Goal: Transaction & Acquisition: Purchase product/service

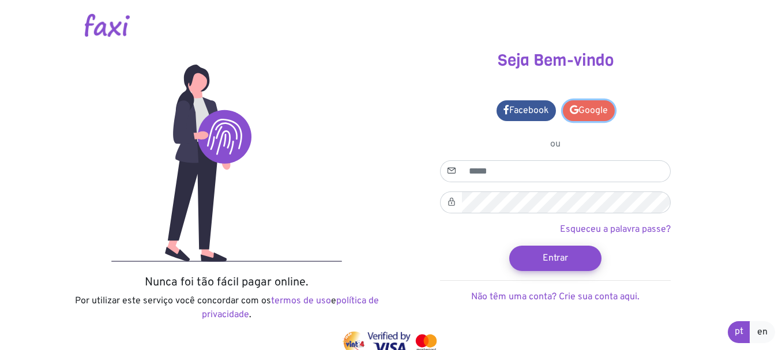
click at [584, 107] on link "Google" at bounding box center [589, 110] width 52 height 21
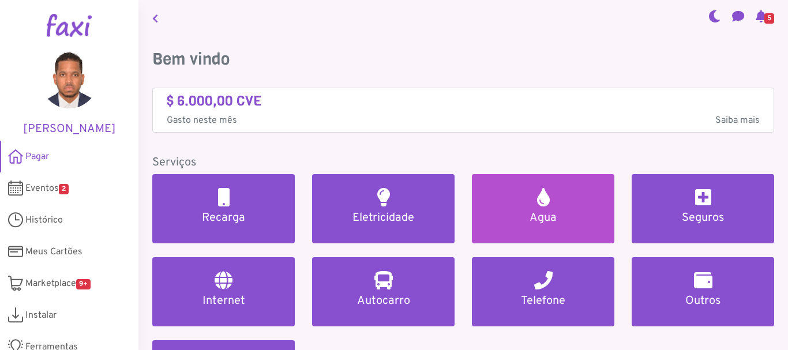
click at [561, 209] on link "Agua" at bounding box center [543, 208] width 142 height 69
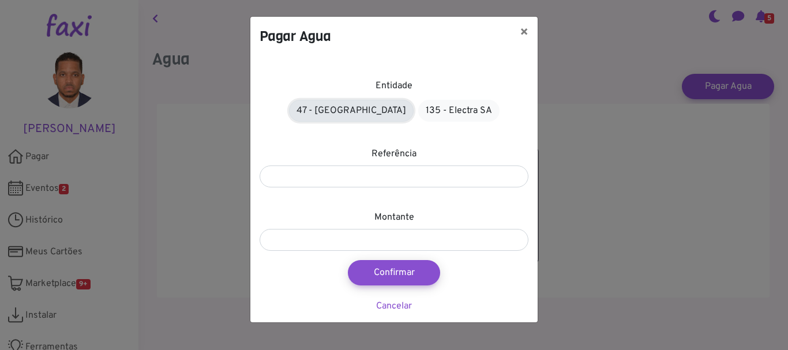
click at [375, 113] on link "47 - Àgua de Santiago" at bounding box center [351, 111] width 125 height 22
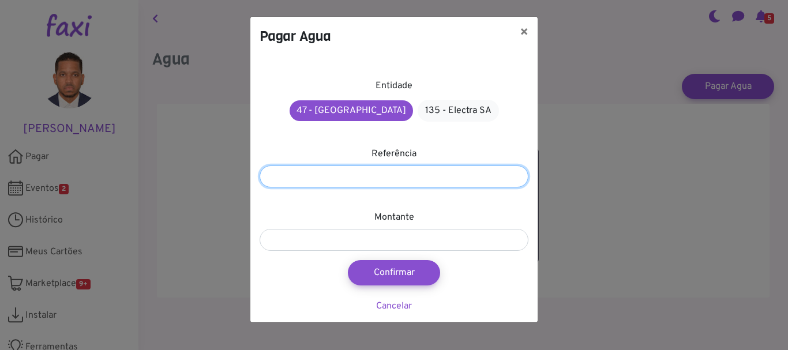
click at [321, 179] on input "number" at bounding box center [394, 177] width 269 height 22
paste input "*********"
type input "*********"
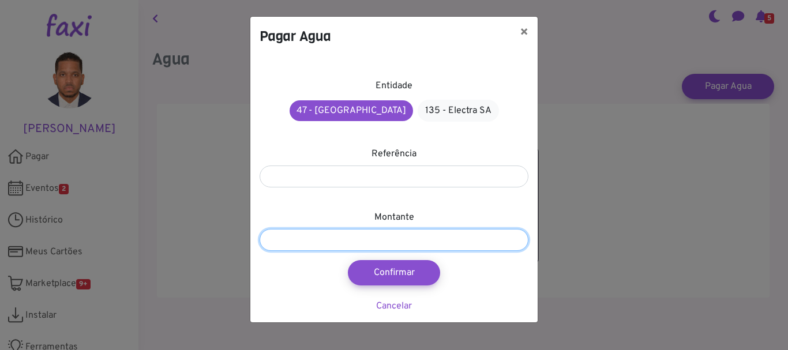
click at [288, 232] on input "number" at bounding box center [394, 240] width 269 height 22
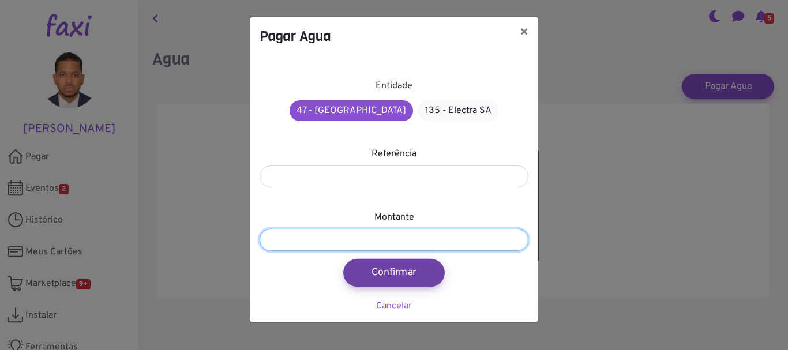
type input "****"
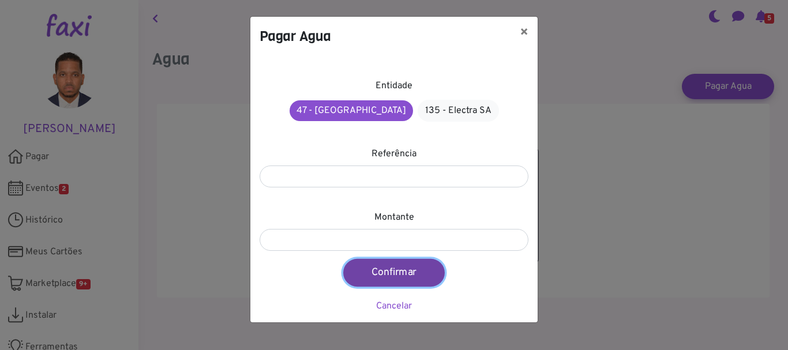
click at [390, 272] on button "Confirmar" at bounding box center [394, 273] width 102 height 28
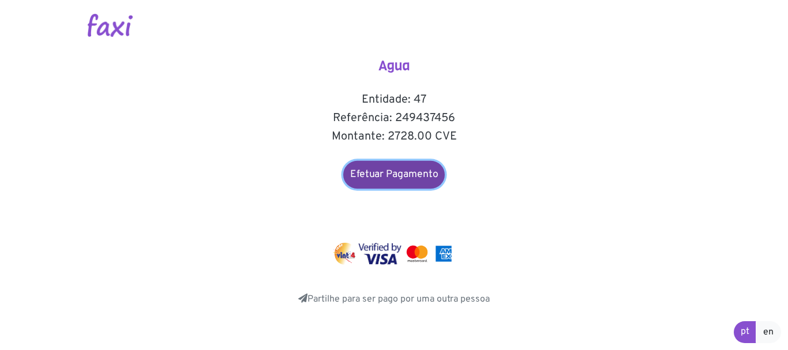
click at [399, 179] on link "Efetuar Pagamento" at bounding box center [394, 175] width 102 height 28
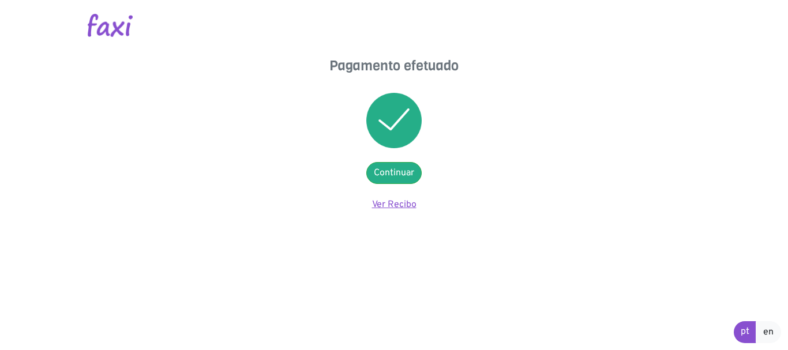
click at [376, 200] on link "Ver Recibo" at bounding box center [394, 205] width 44 height 12
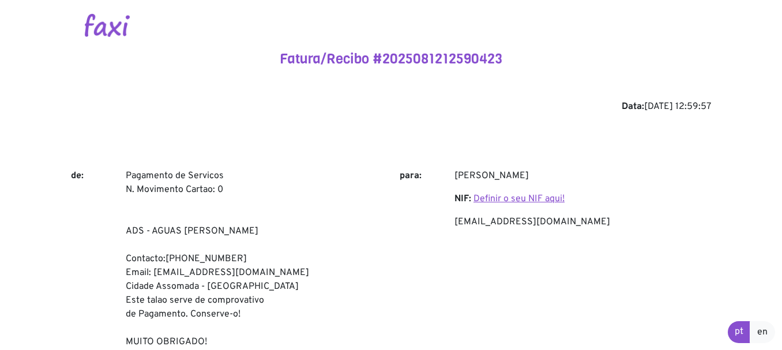
click at [501, 198] on link "Definir o seu NIF aqui!" at bounding box center [518, 199] width 91 height 12
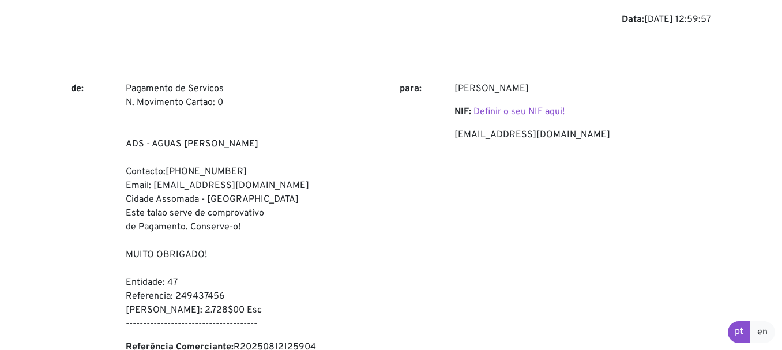
scroll to position [84, 0]
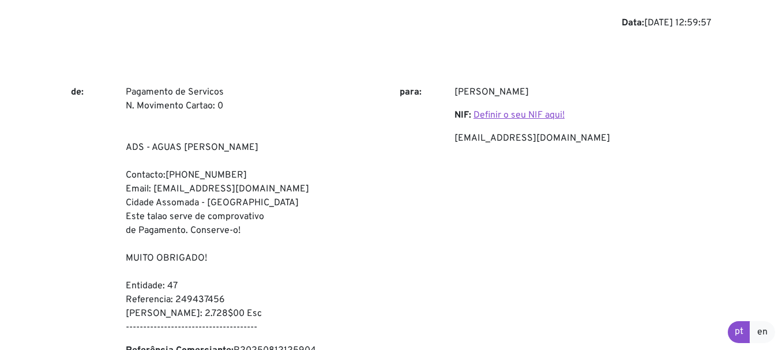
click at [486, 114] on link "Definir o seu NIF aqui!" at bounding box center [518, 116] width 91 height 12
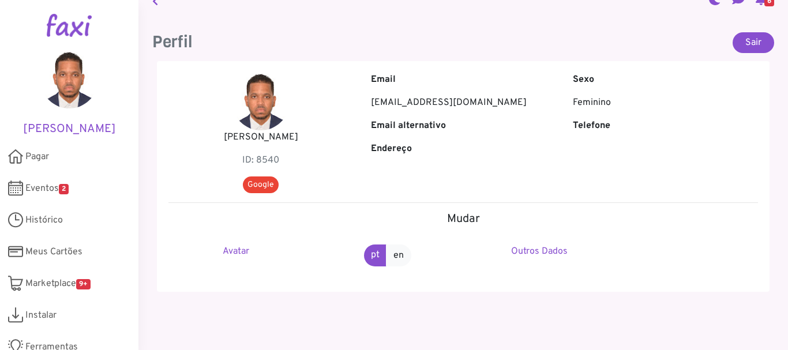
scroll to position [19, 0]
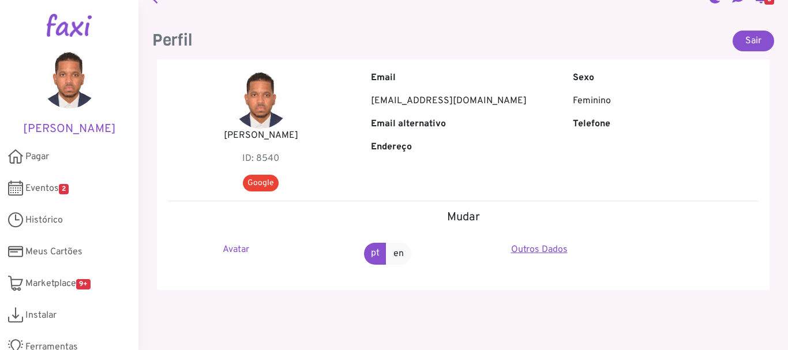
click at [555, 250] on link "Outros Dados" at bounding box center [539, 250] width 57 height 12
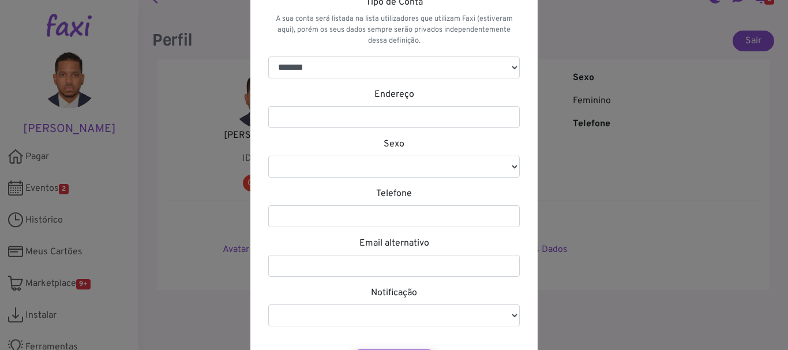
scroll to position [0, 0]
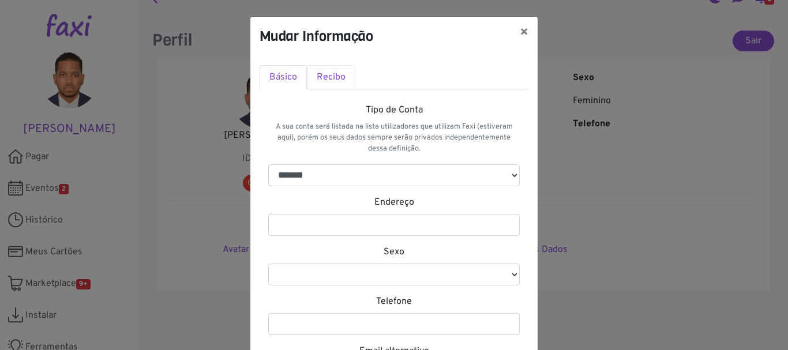
click at [333, 76] on link "Recibo" at bounding box center [331, 77] width 48 height 24
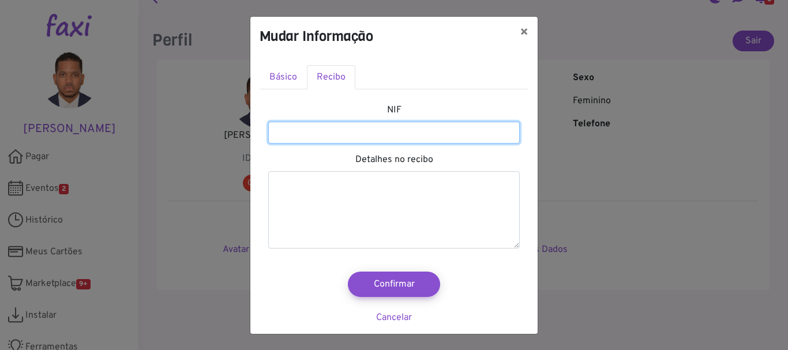
click at [370, 126] on input "number" at bounding box center [393, 133] width 251 height 22
type input "*********"
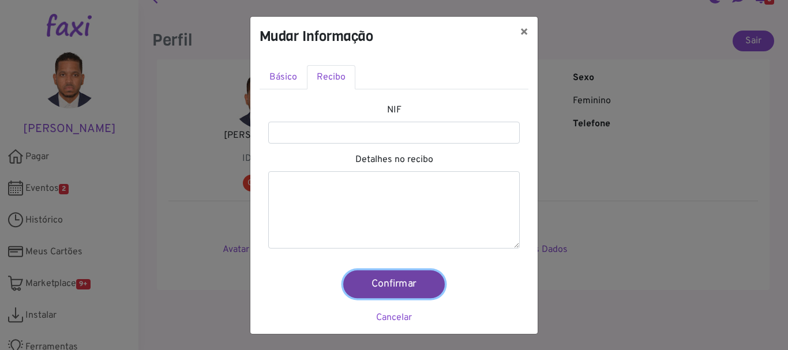
click at [392, 285] on button "Confirmar" at bounding box center [394, 284] width 102 height 28
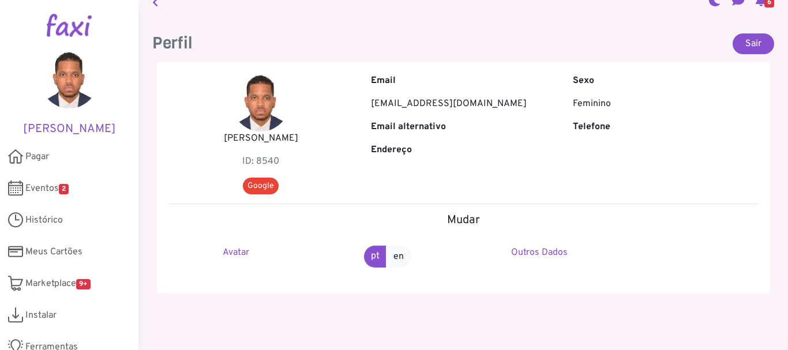
scroll to position [19, 0]
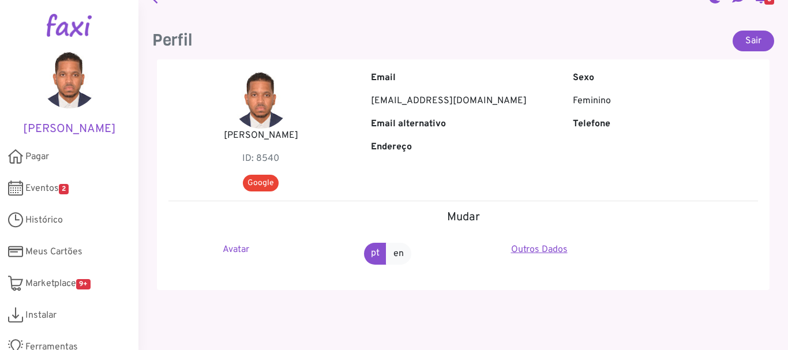
click at [527, 248] on link "Outros Dados" at bounding box center [539, 250] width 57 height 12
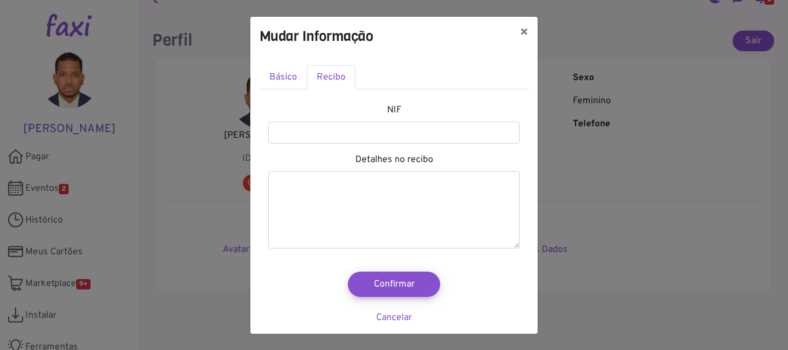
scroll to position [1, 0]
click at [287, 78] on link "Básico" at bounding box center [283, 77] width 47 height 24
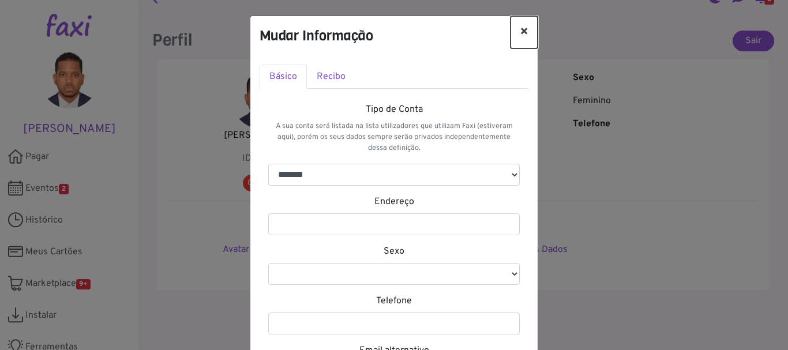
click at [523, 29] on button "×" at bounding box center [523, 32] width 27 height 32
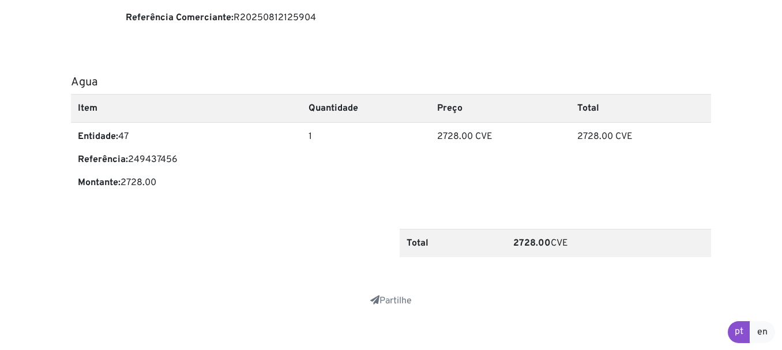
scroll to position [430, 0]
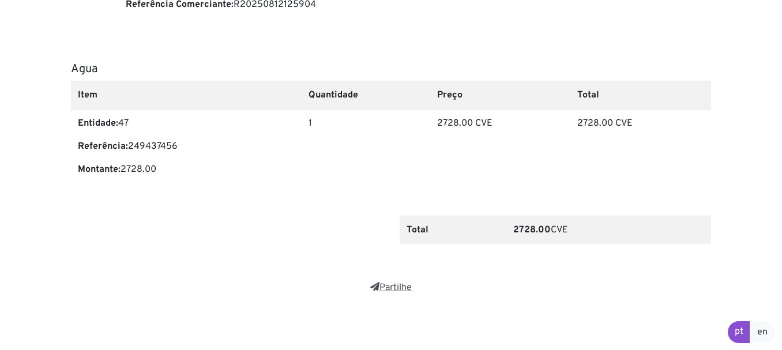
click at [386, 288] on link "Partilhe" at bounding box center [391, 288] width 42 height 12
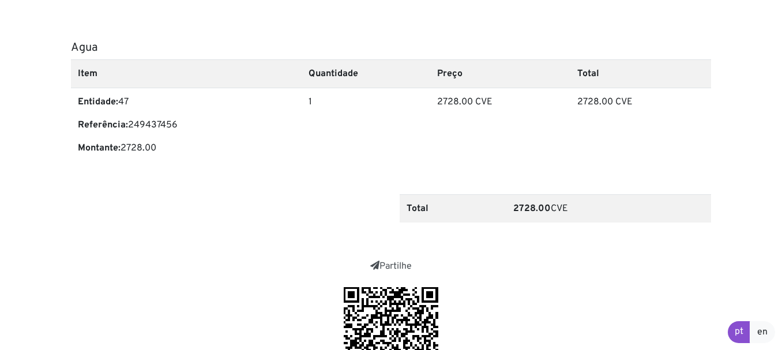
scroll to position [581, 0]
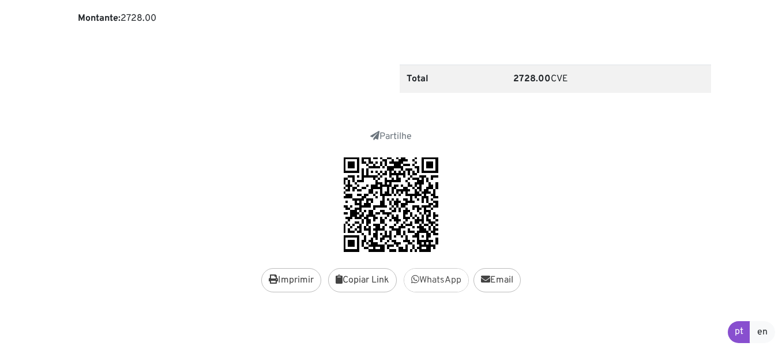
click at [429, 282] on link "WhatsApp" at bounding box center [436, 280] width 65 height 24
